Goal: Find contact information: Find contact information

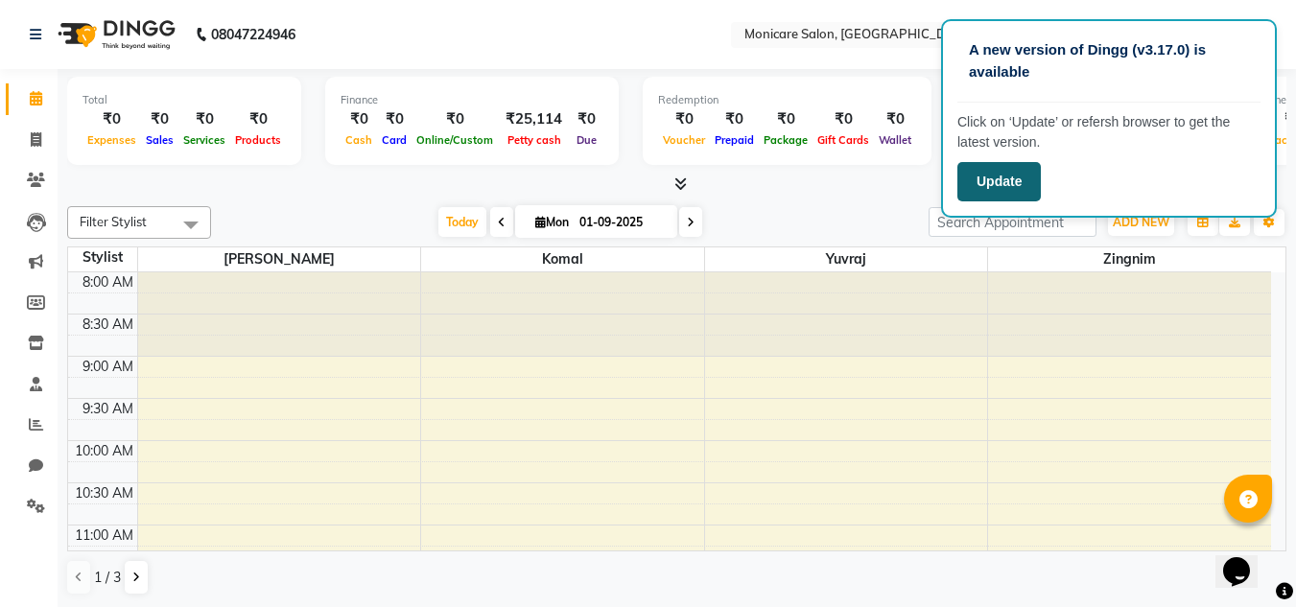
click at [1001, 176] on button "Update" at bounding box center [998, 181] width 83 height 39
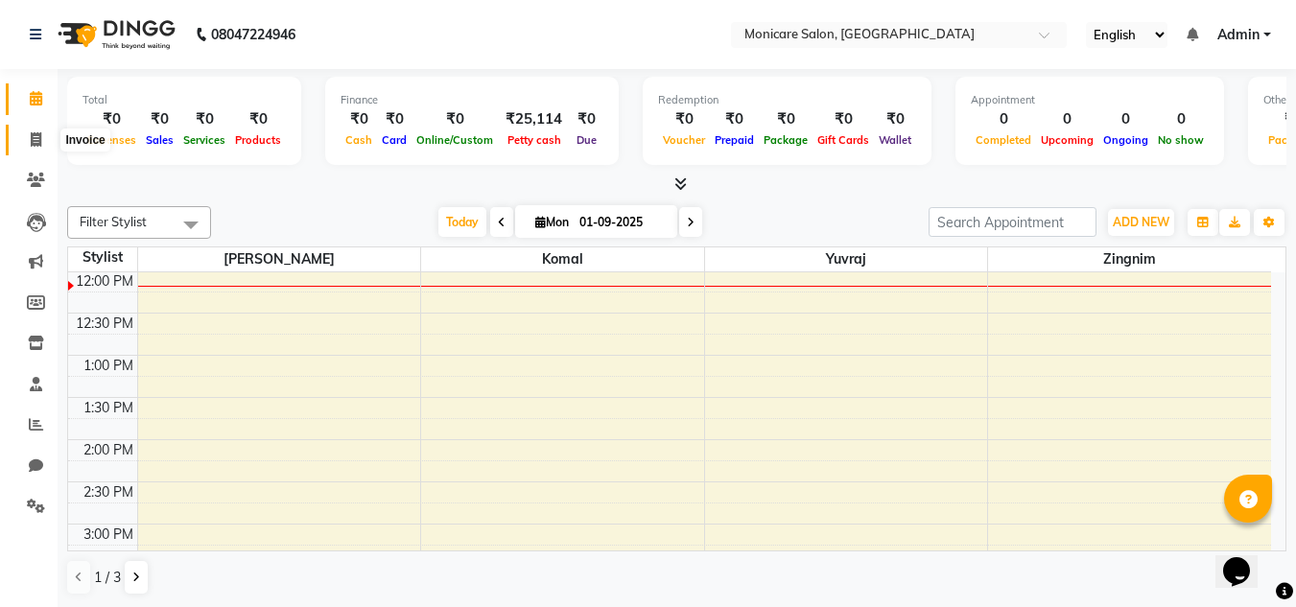
click at [33, 143] on icon at bounding box center [36, 139] width 11 height 14
select select "service"
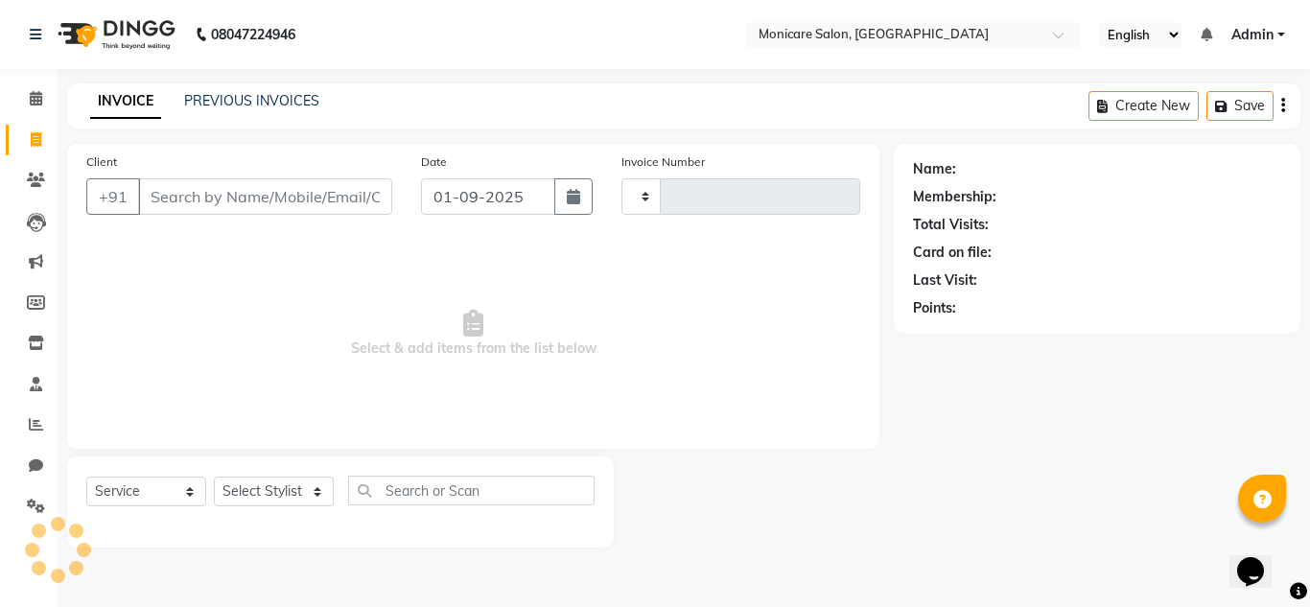
type input "0056"
select select "8556"
click at [27, 182] on icon at bounding box center [36, 180] width 18 height 14
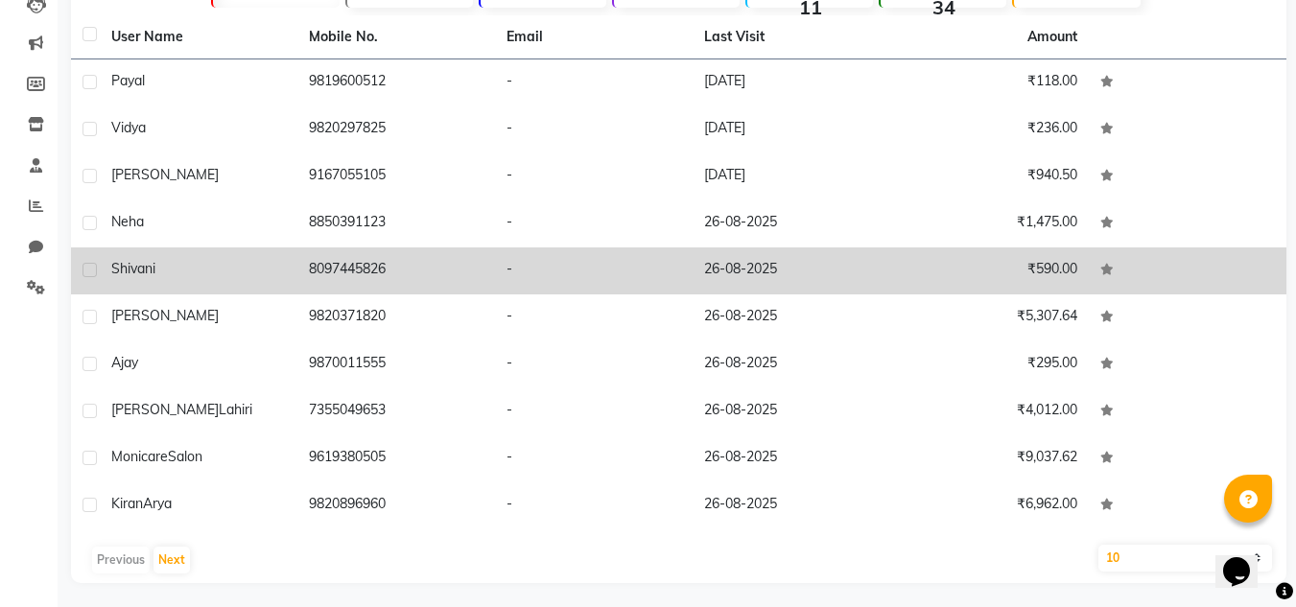
scroll to position [223, 0]
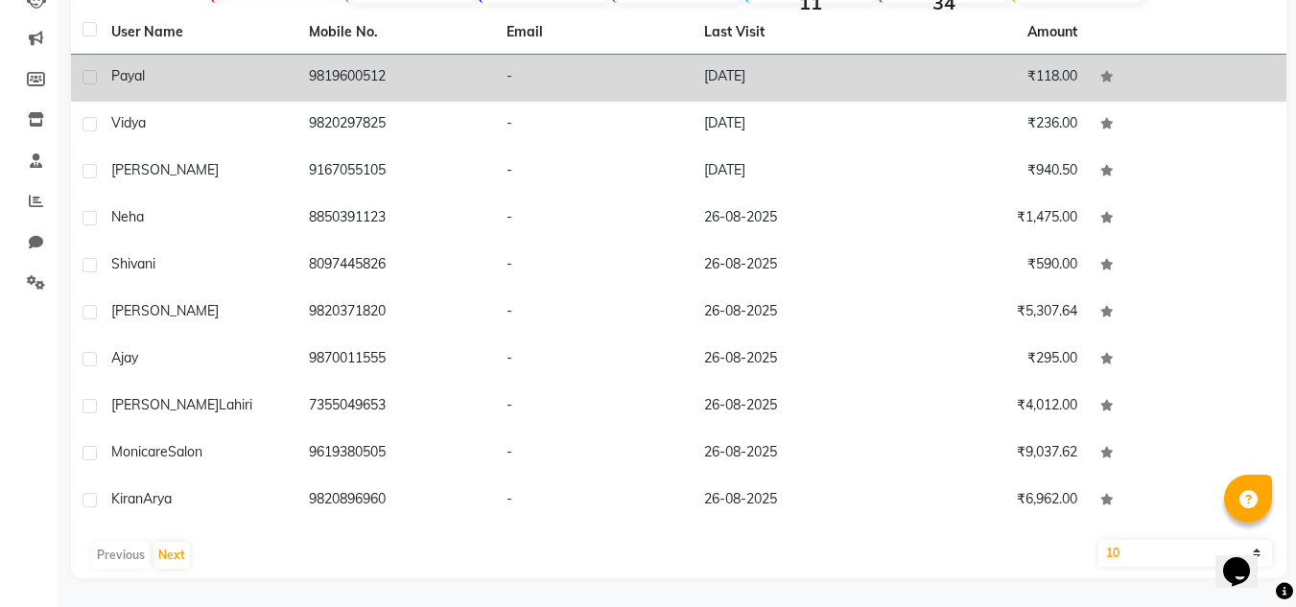
click at [337, 70] on td "9819600512" at bounding box center [396, 78] width 198 height 47
click at [1089, 70] on td at bounding box center [1188, 78] width 198 height 47
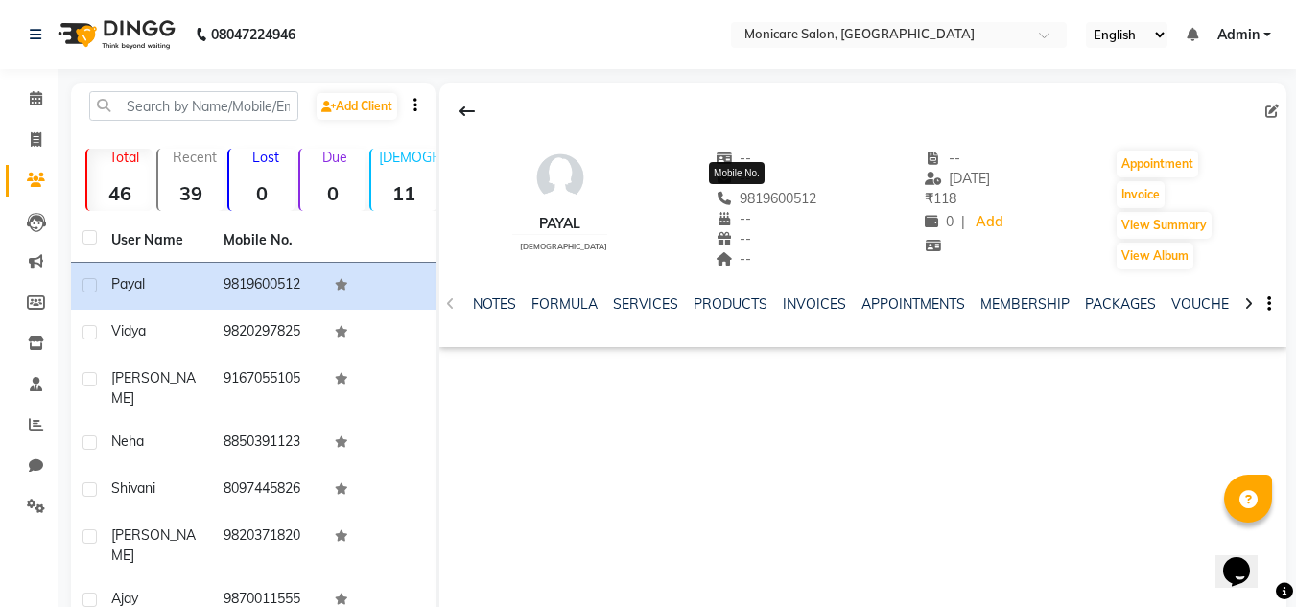
click at [762, 195] on span "9819600512" at bounding box center [767, 198] width 102 height 17
copy span "9819600512"
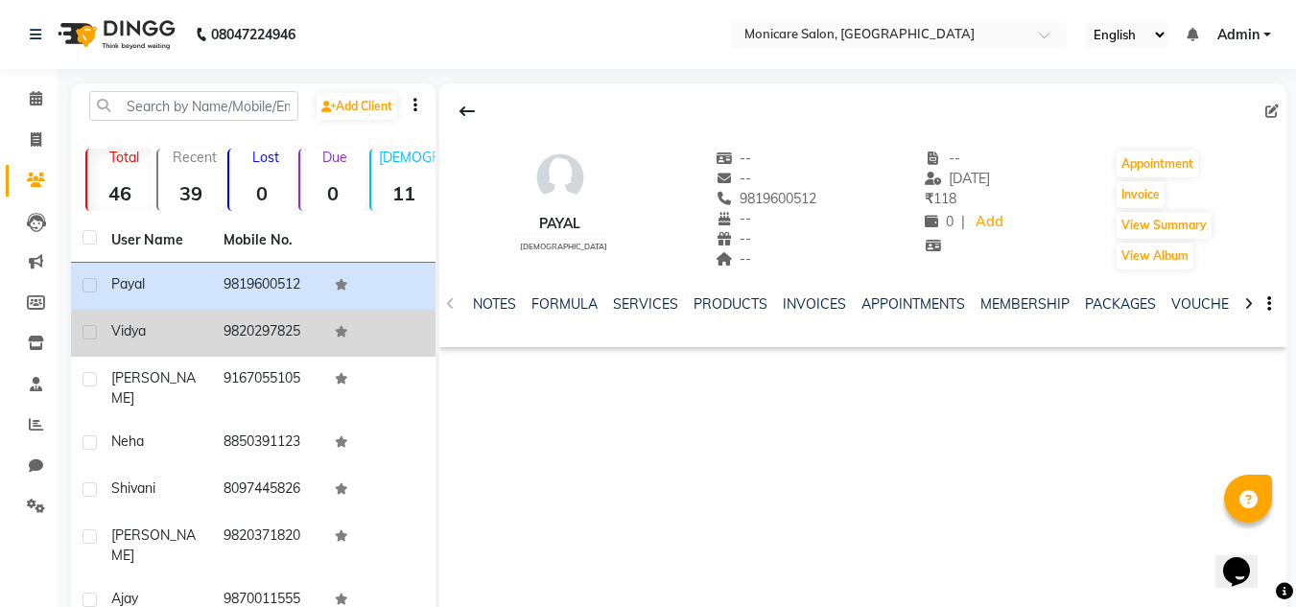
click at [249, 328] on td "9820297825" at bounding box center [268, 333] width 112 height 47
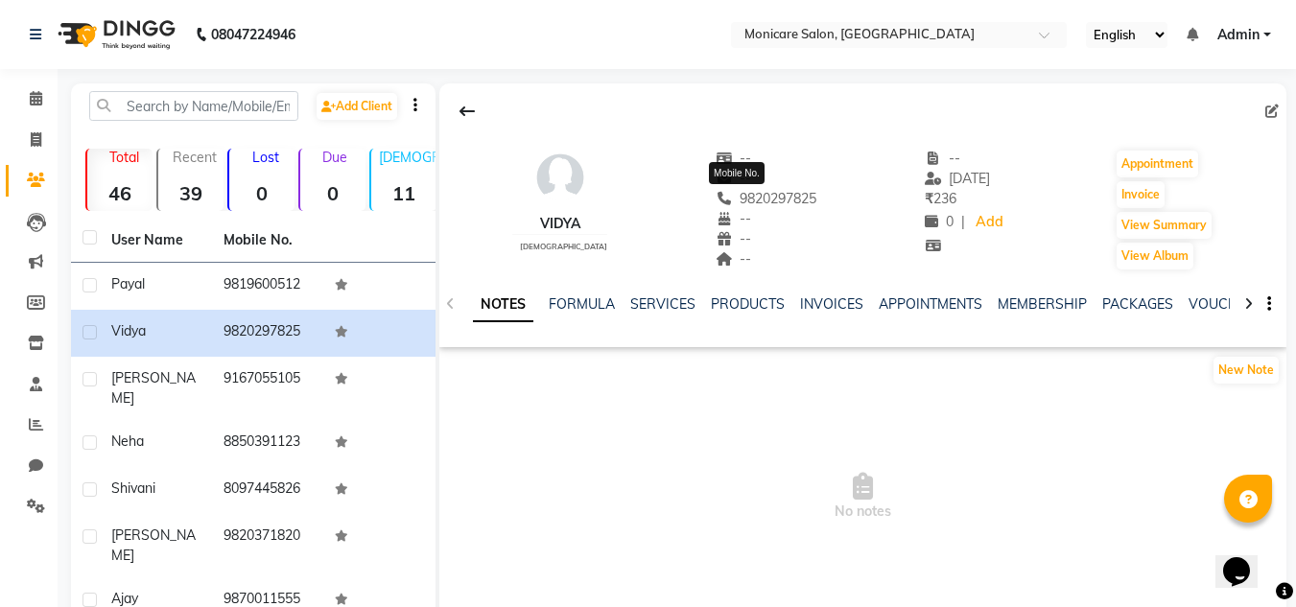
click at [744, 193] on span "9820297825" at bounding box center [767, 198] width 102 height 17
copy span "9820297825"
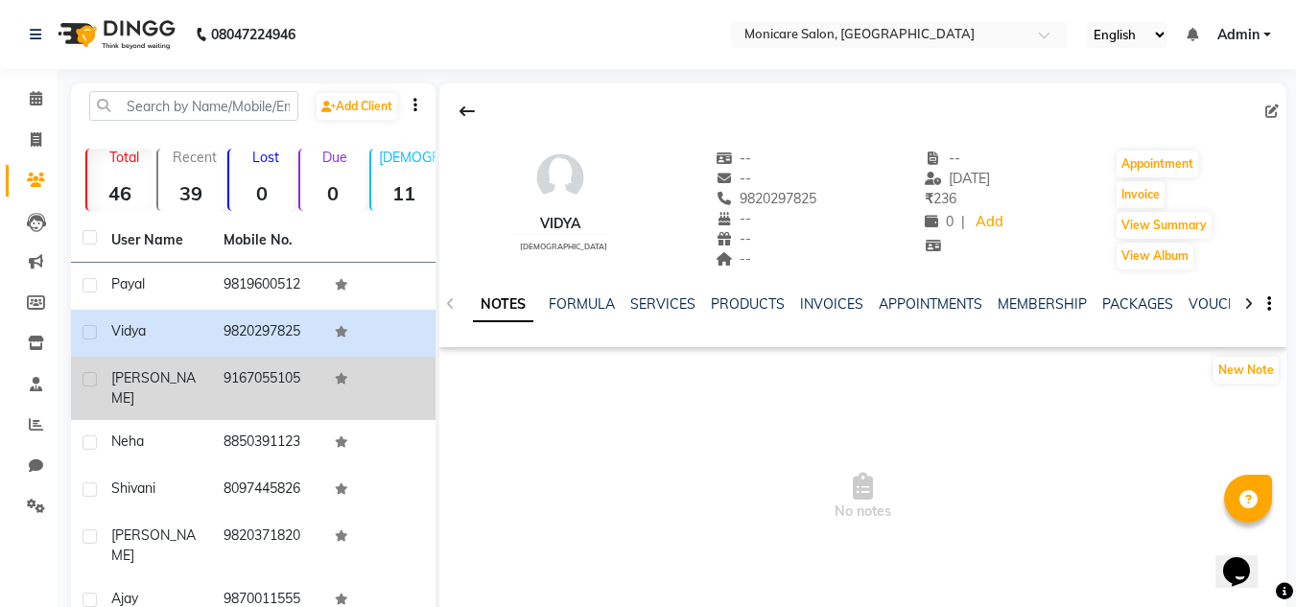
click at [269, 375] on td "9167055105" at bounding box center [268, 388] width 112 height 63
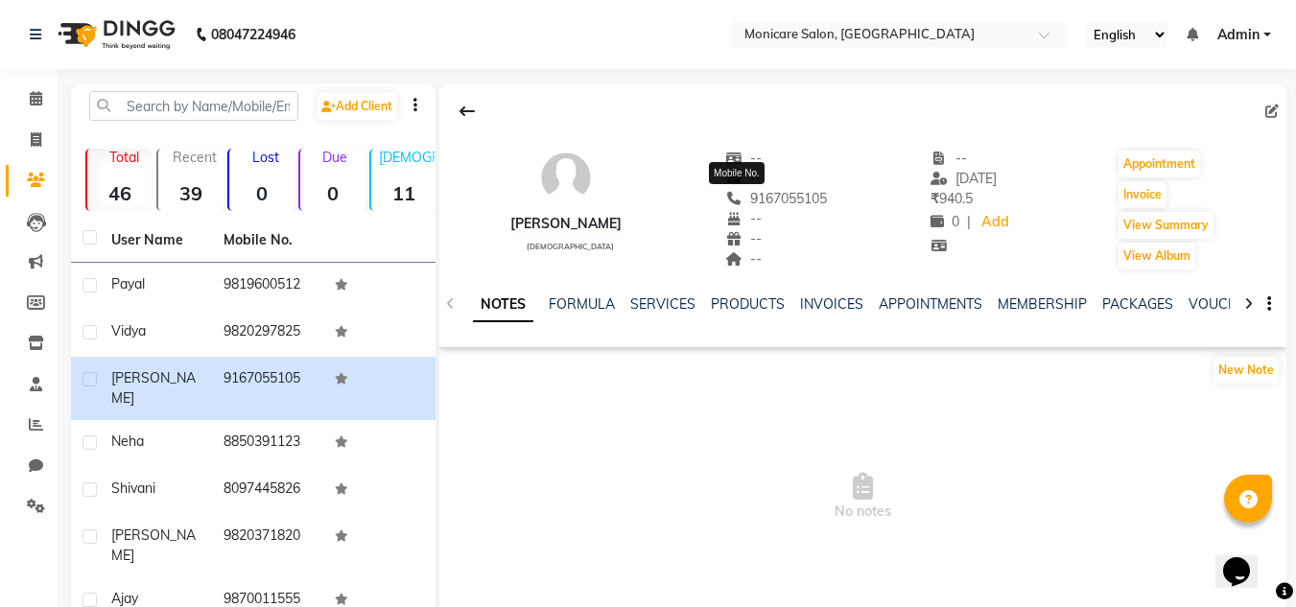
click at [743, 192] on span "9167055105" at bounding box center [776, 198] width 102 height 17
copy span "9167055105"
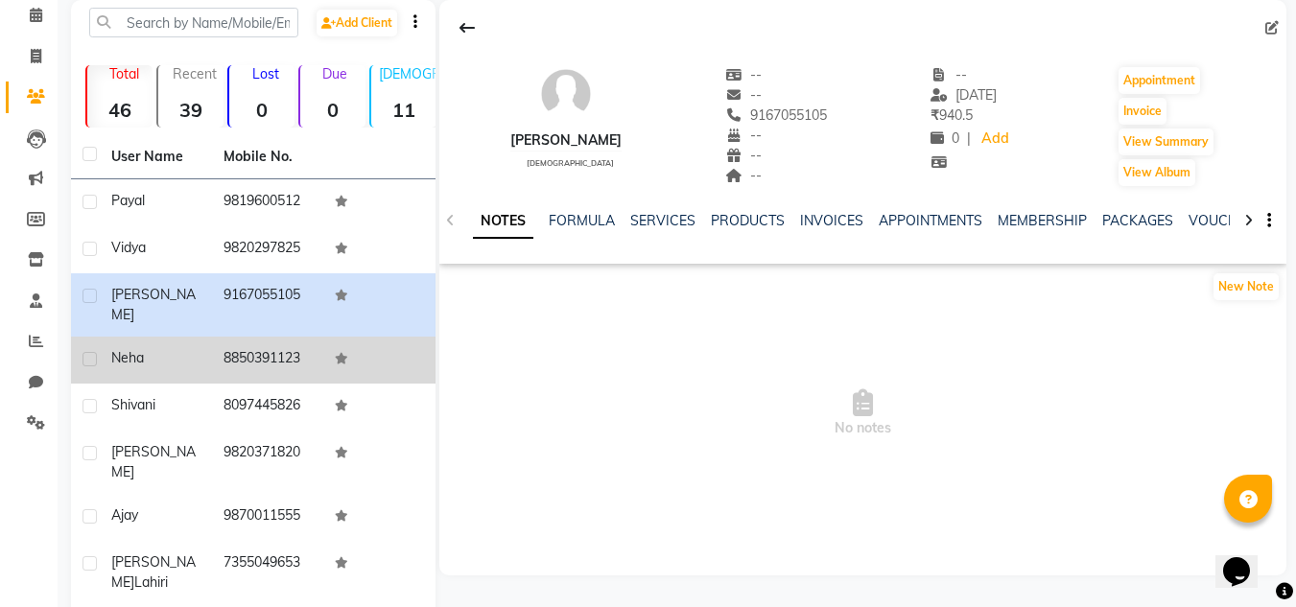
scroll to position [40, 0]
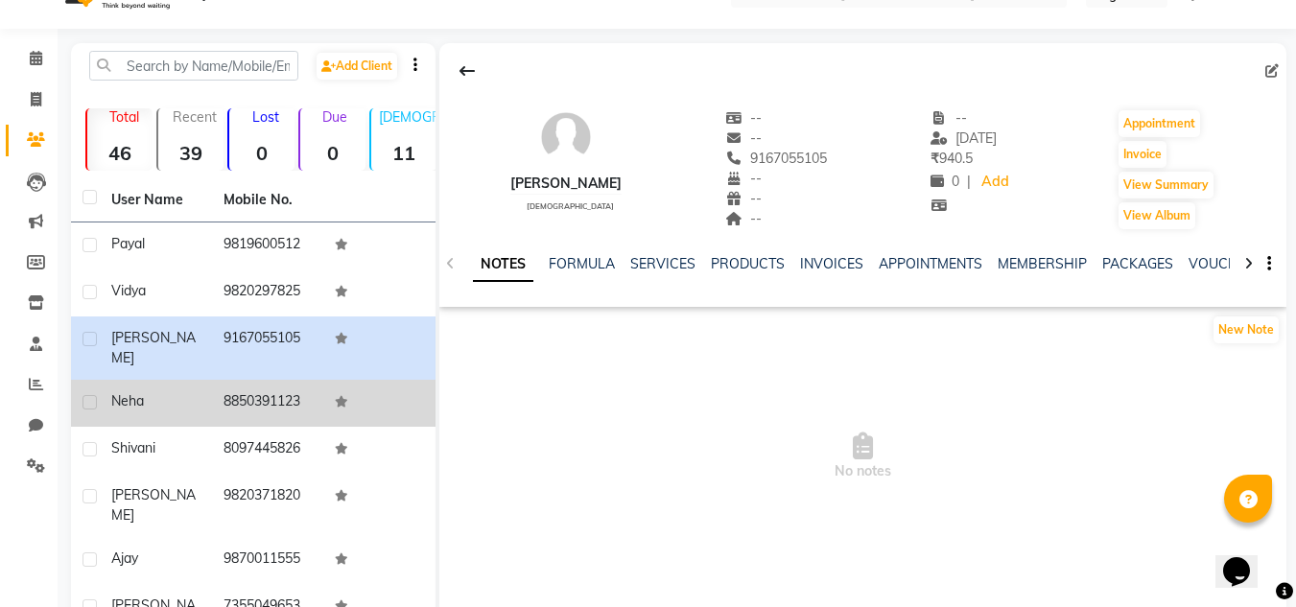
click at [283, 388] on td "8850391123" at bounding box center [268, 403] width 112 height 47
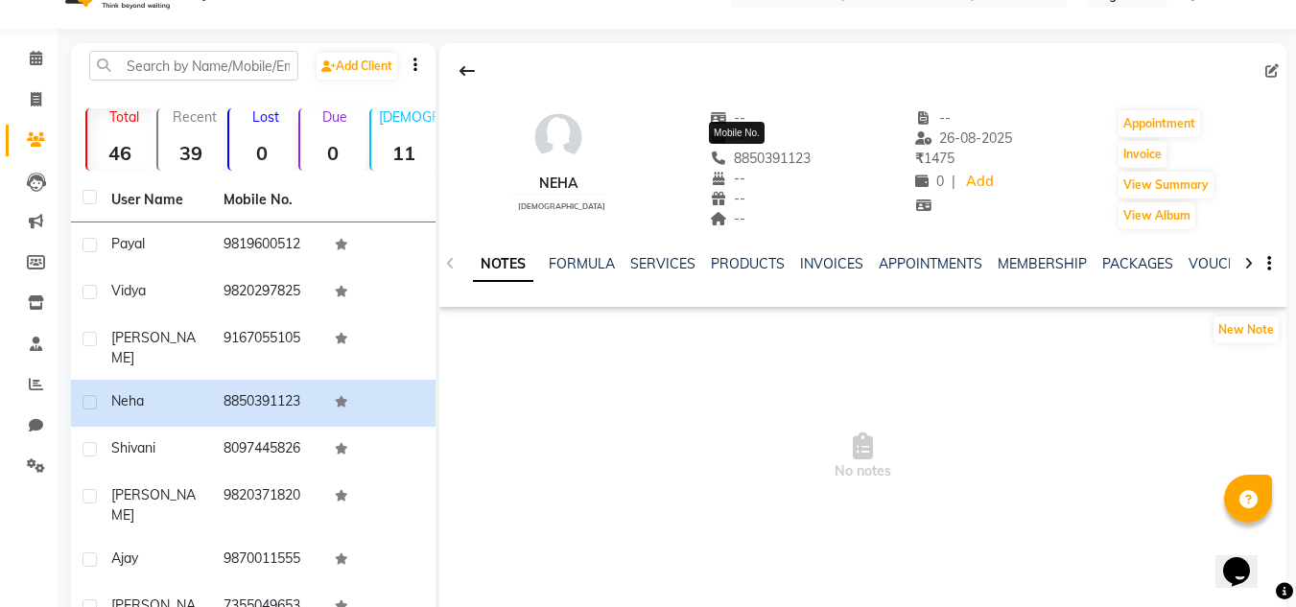
click at [749, 154] on span "8850391123" at bounding box center [761, 158] width 102 height 17
copy span "8850391123"
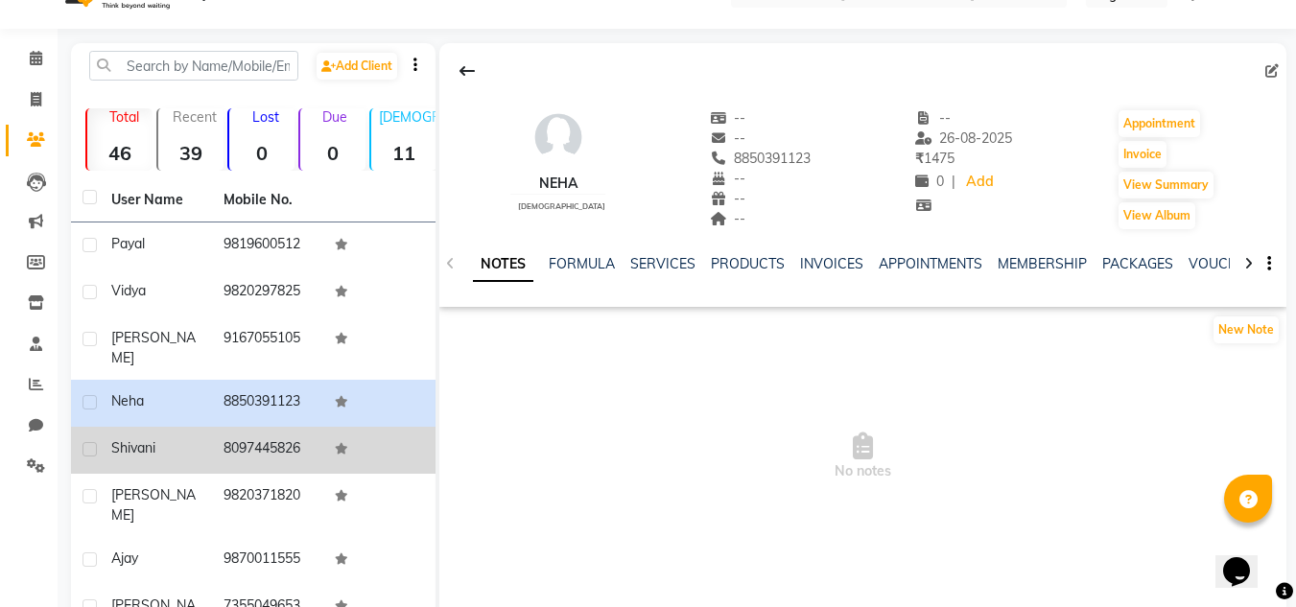
click at [271, 427] on td "8097445826" at bounding box center [268, 450] width 112 height 47
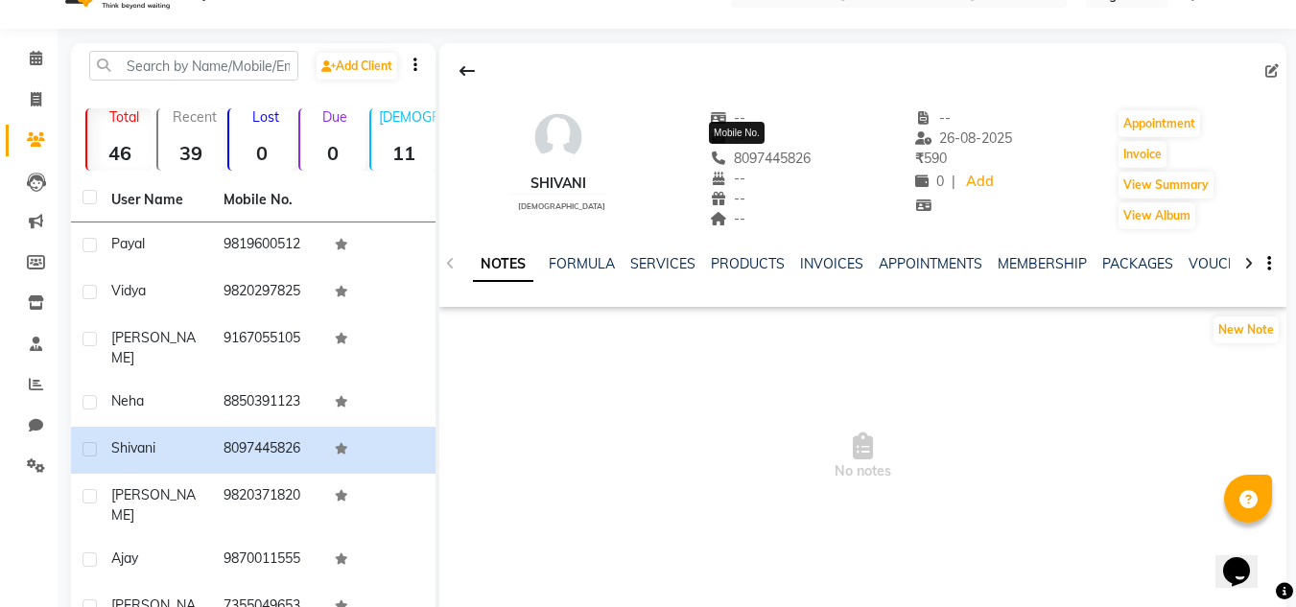
click at [757, 162] on span "8097445826" at bounding box center [761, 158] width 102 height 17
copy span "8097445826"
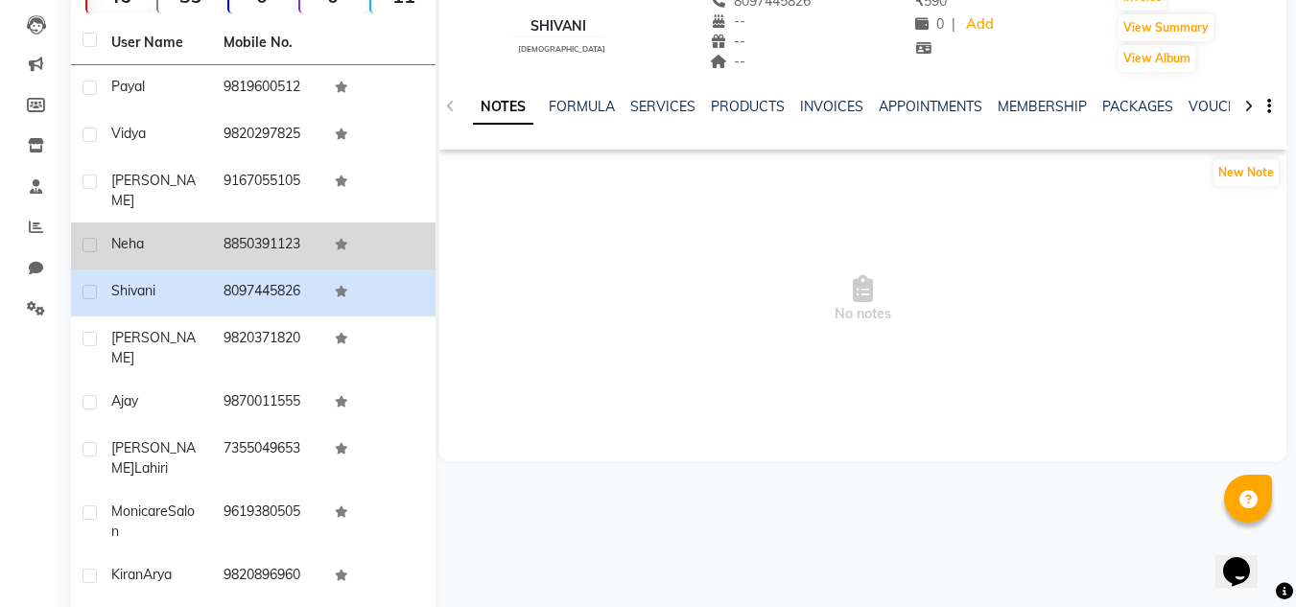
scroll to position [224, 0]
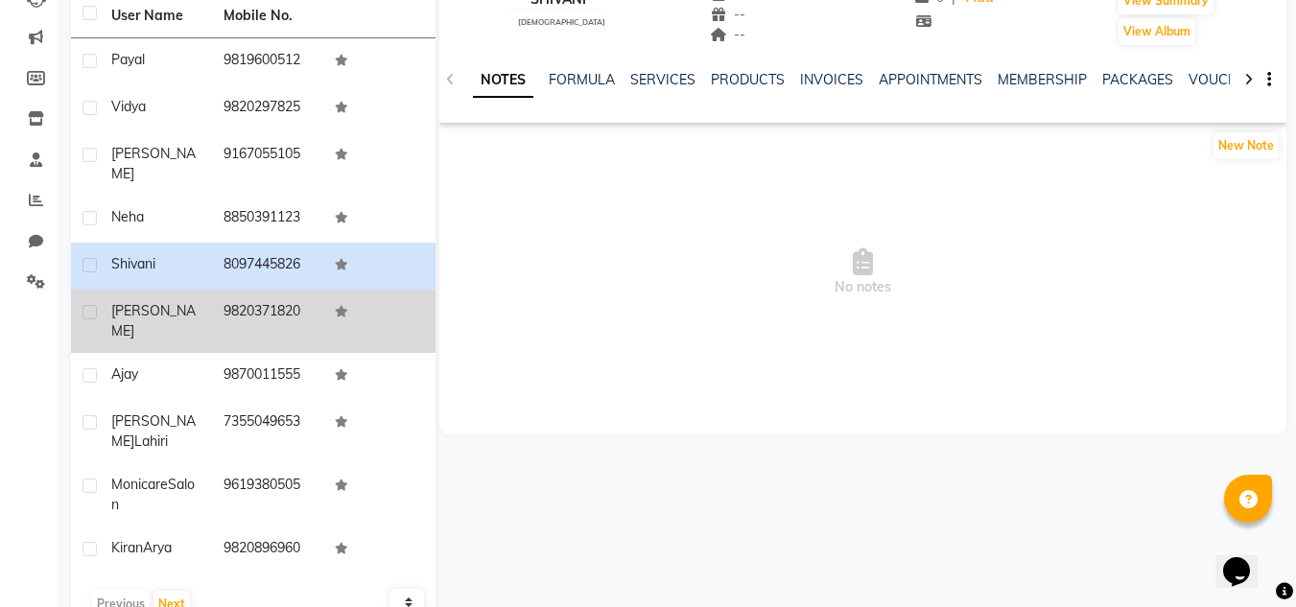
click at [288, 290] on td "9820371820" at bounding box center [268, 321] width 112 height 63
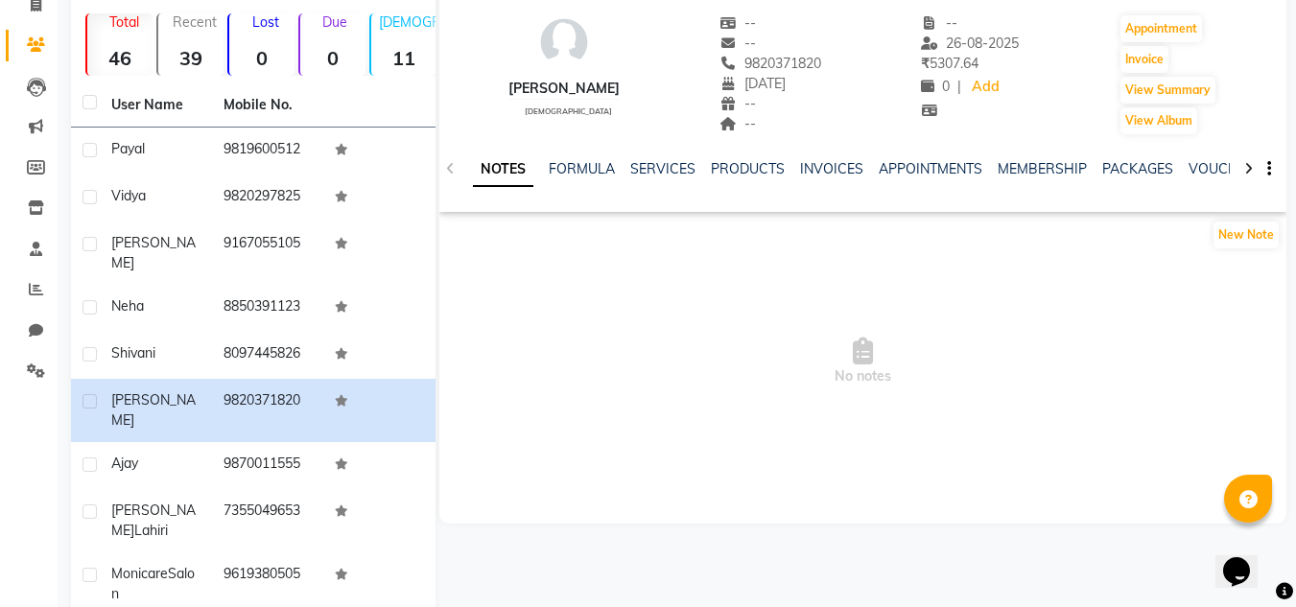
scroll to position [132, 0]
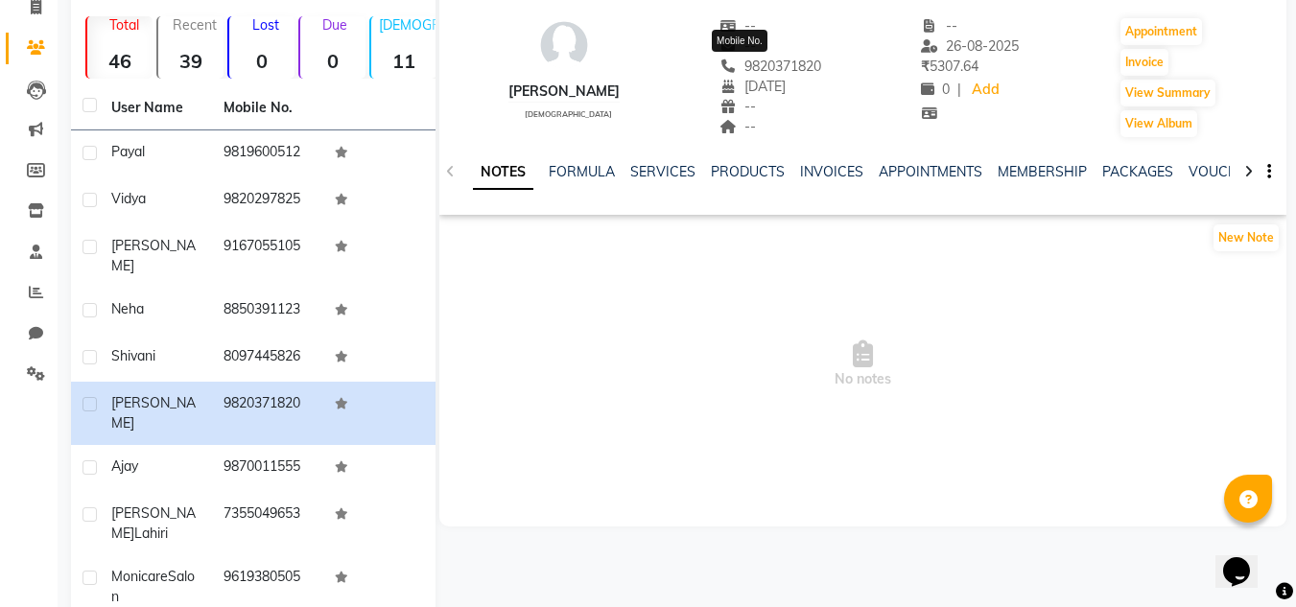
click at [743, 60] on span "9820371820" at bounding box center [770, 66] width 102 height 17
copy span "9820371820"
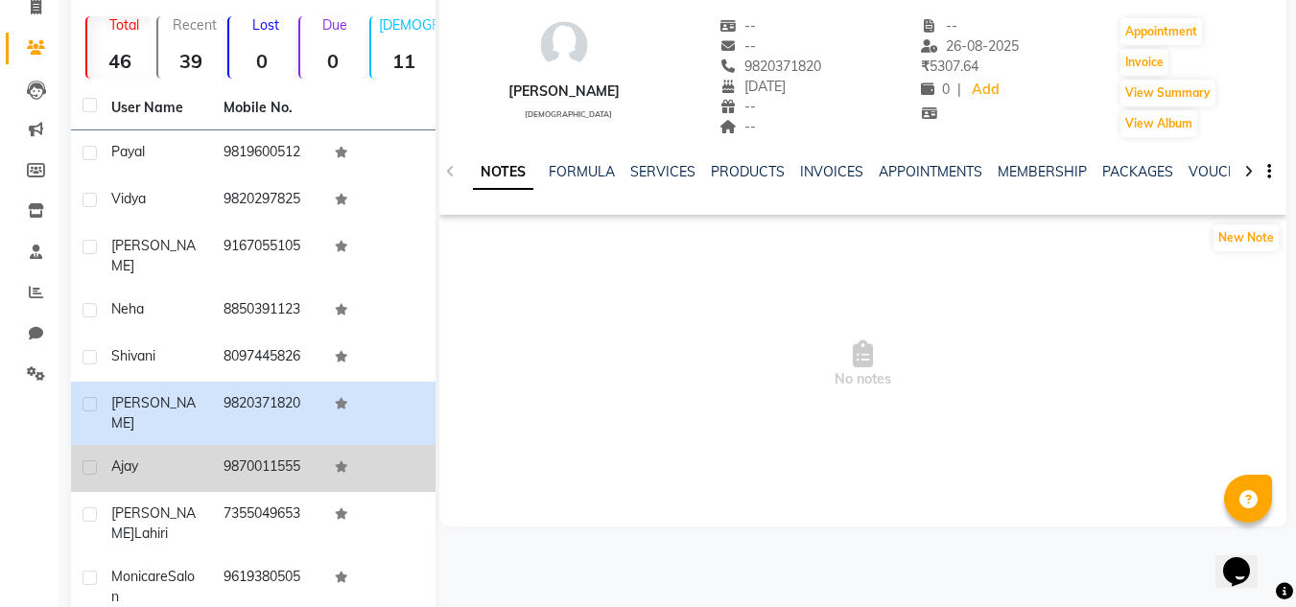
click at [238, 445] on td "9870011555" at bounding box center [268, 468] width 112 height 47
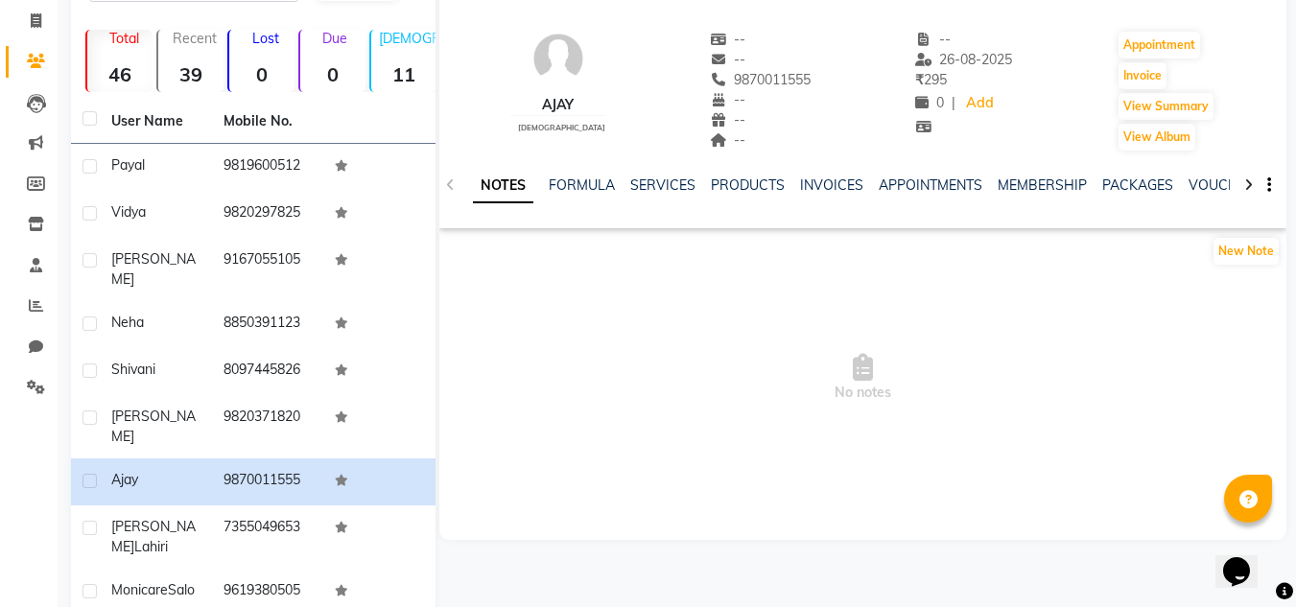
scroll to position [96, 0]
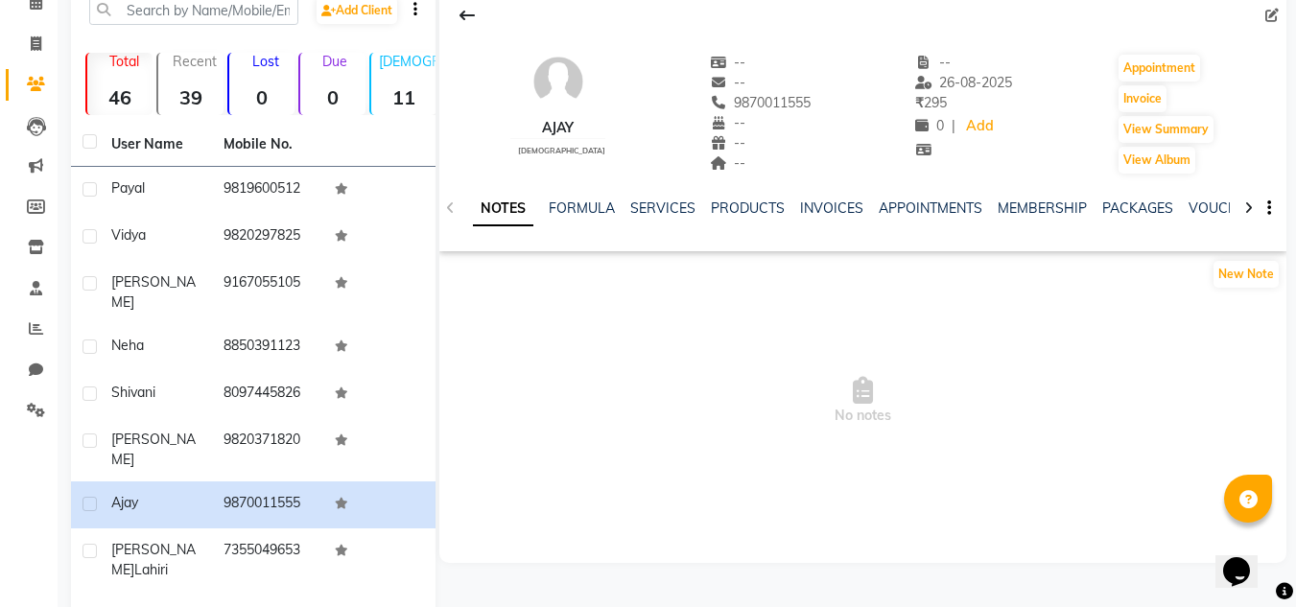
click at [767, 106] on span "9870011555" at bounding box center [761, 102] width 102 height 17
copy span "9870011555"
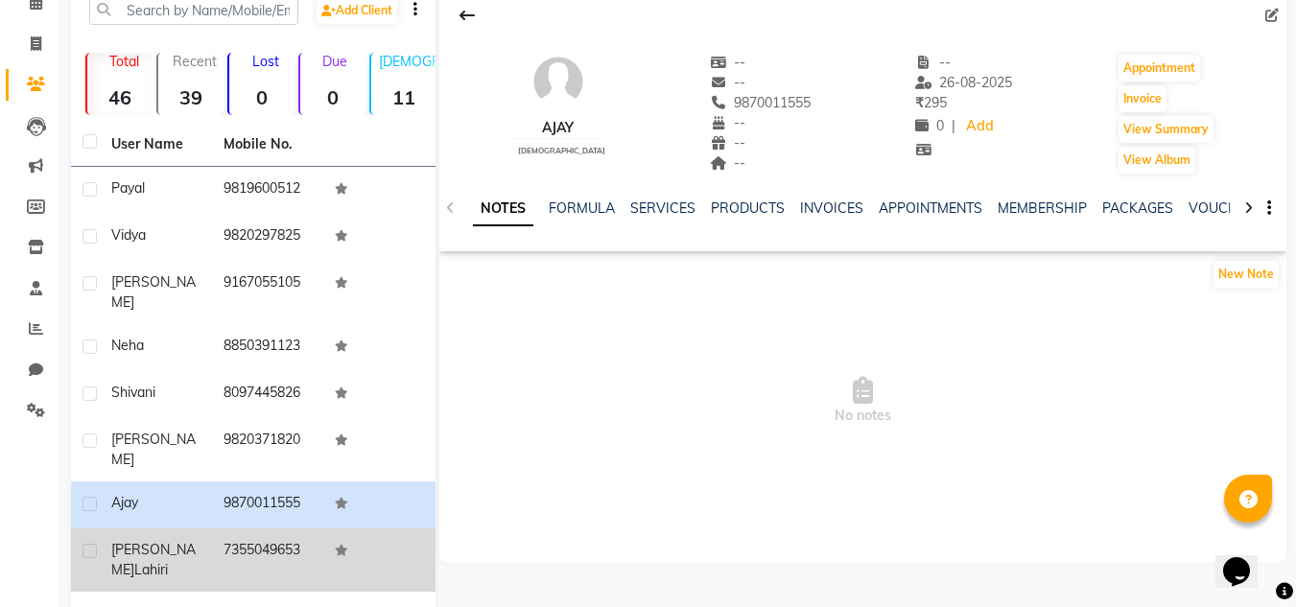
click at [270, 529] on td "7355049653" at bounding box center [268, 560] width 112 height 63
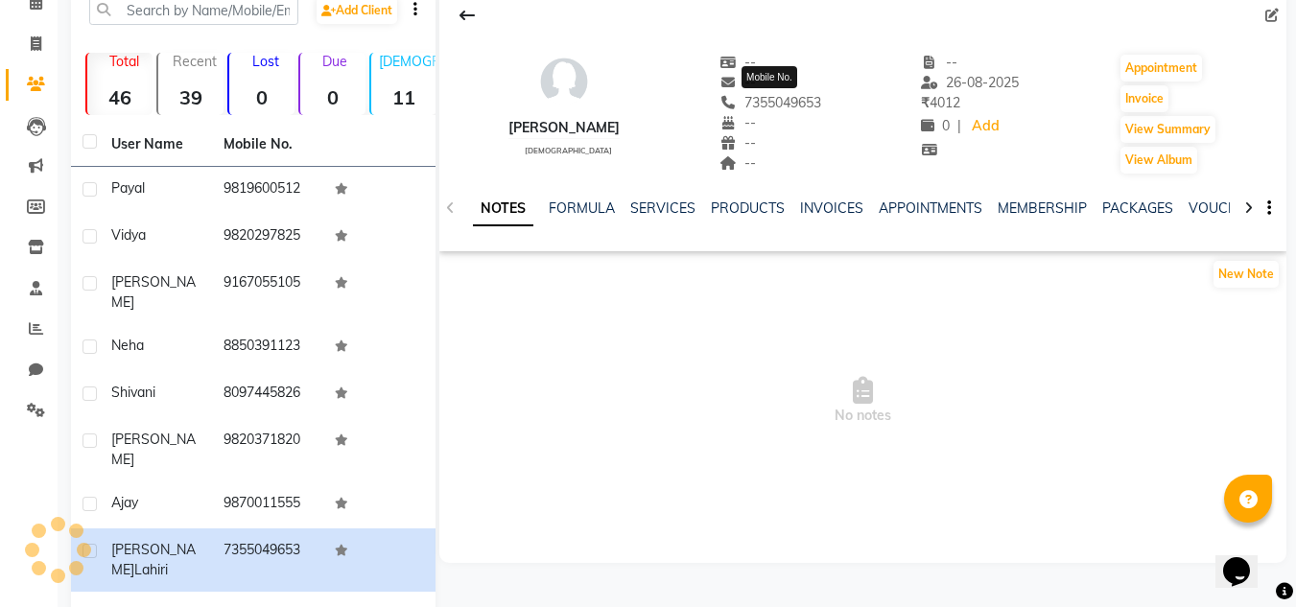
click at [774, 101] on span "7355049653" at bounding box center [770, 102] width 102 height 17
copy span "7355049653"
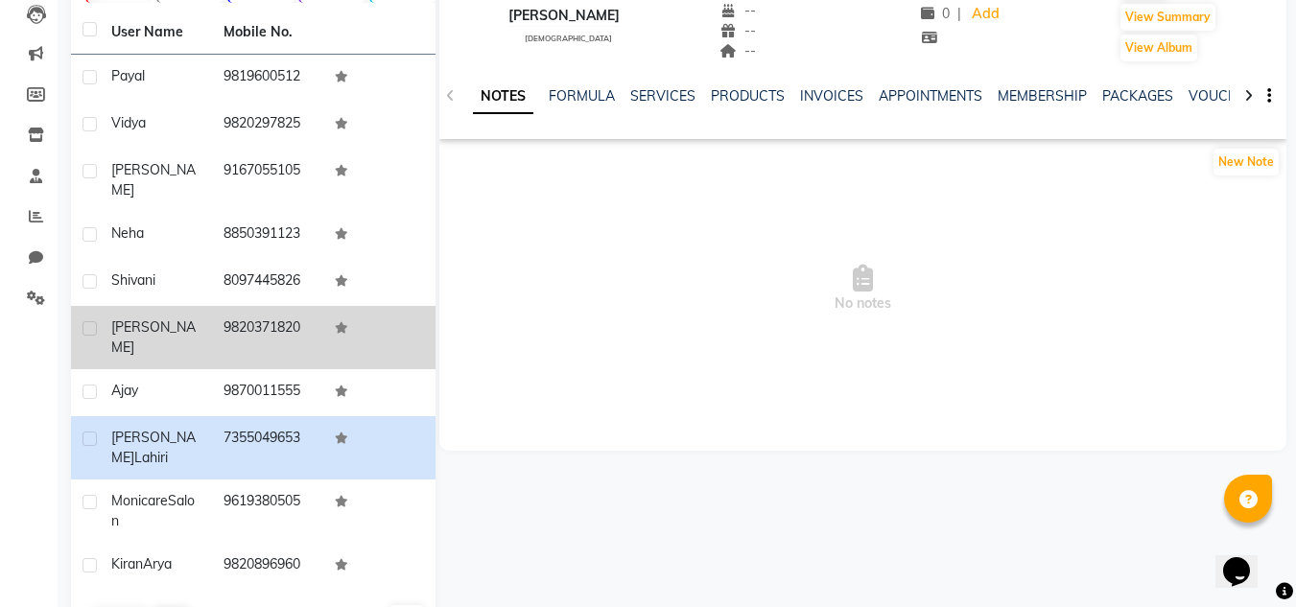
scroll to position [224, 0]
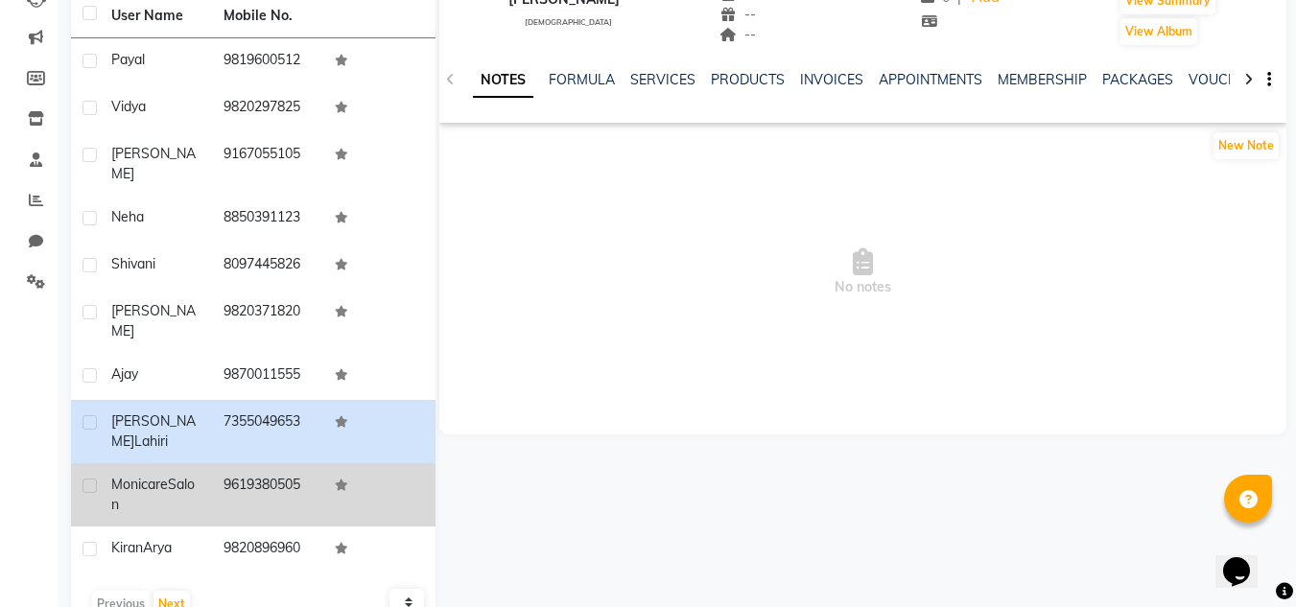
click at [283, 463] on td "9619380505" at bounding box center [268, 494] width 112 height 63
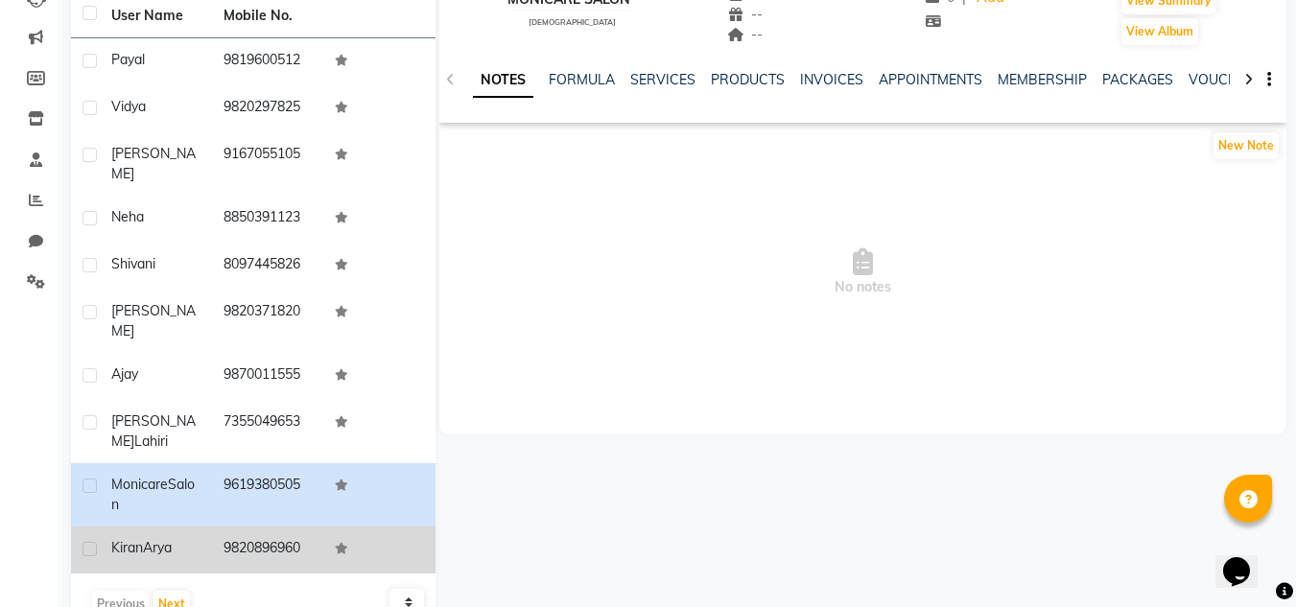
click at [271, 527] on td "9820896960" at bounding box center [268, 550] width 112 height 47
